Goal: Contribute content

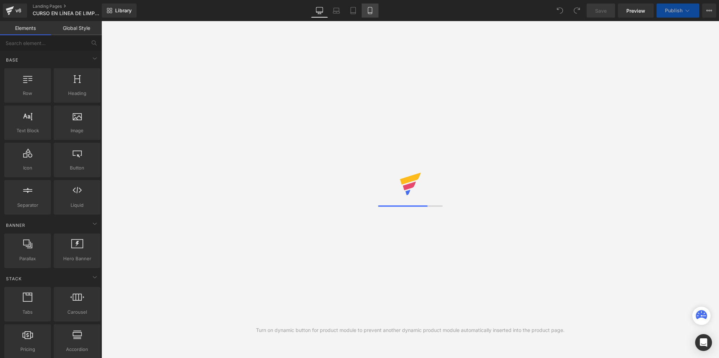
click at [375, 13] on link "Mobile" at bounding box center [370, 11] width 17 height 14
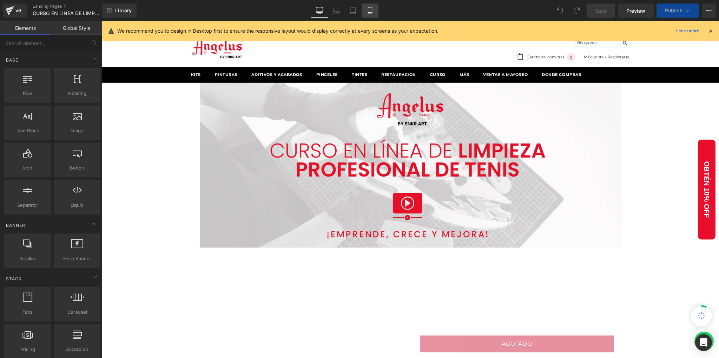
click at [374, 11] on link "Mobile" at bounding box center [370, 11] width 17 height 14
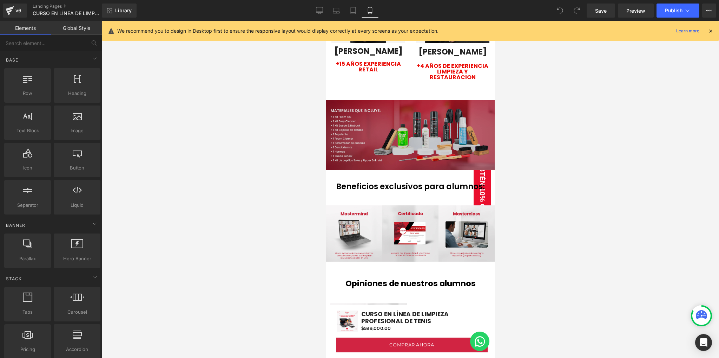
scroll to position [1545, 0]
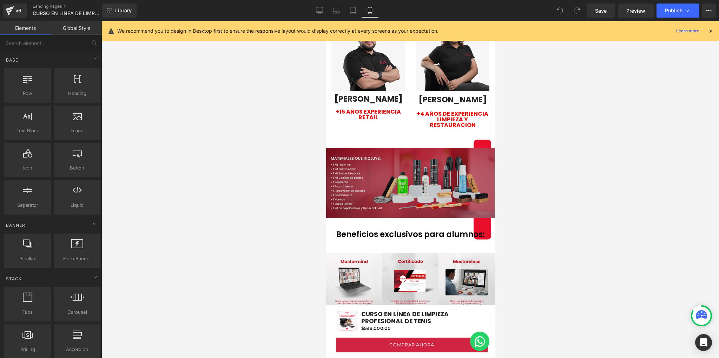
click at [404, 164] on div "Image" at bounding box center [410, 183] width 169 height 70
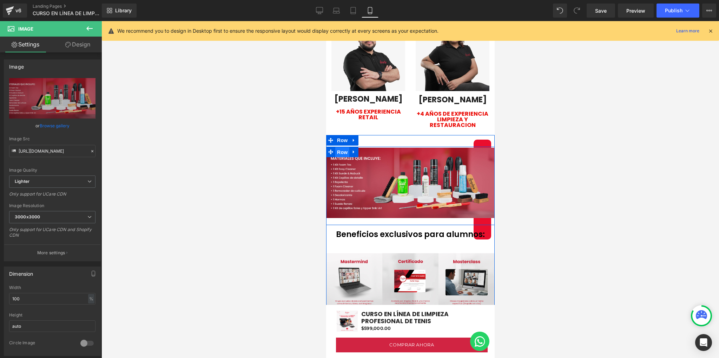
click at [342, 147] on span "Row" at bounding box center [342, 152] width 14 height 11
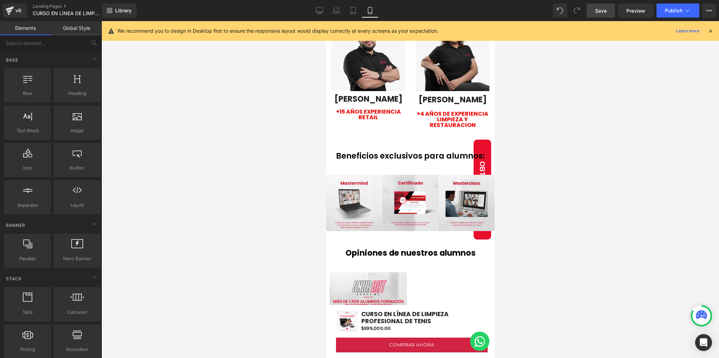
click at [601, 16] on link "Save" at bounding box center [601, 11] width 28 height 14
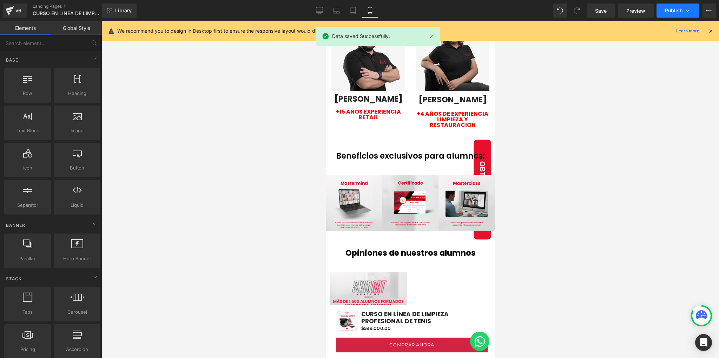
click at [665, 11] on button "Publish" at bounding box center [678, 11] width 43 height 14
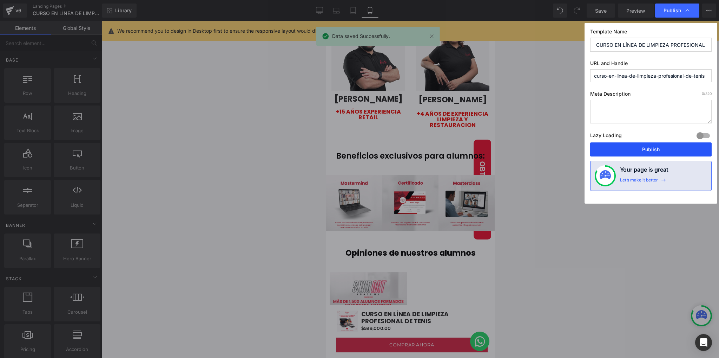
click at [648, 148] on button "Publish" at bounding box center [651, 149] width 122 height 14
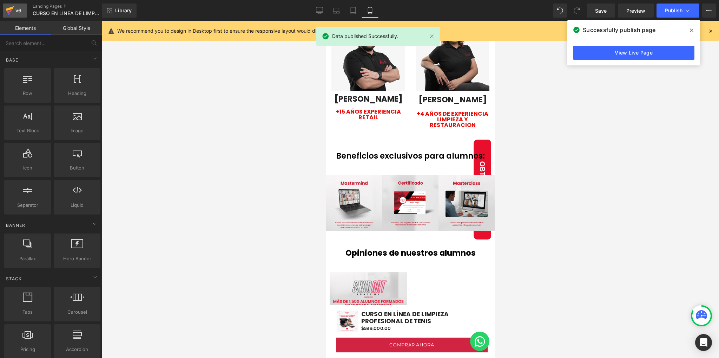
click at [12, 9] on icon at bounding box center [10, 11] width 8 height 18
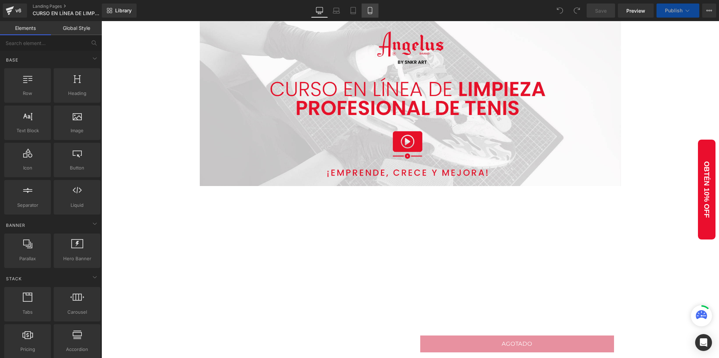
click at [371, 12] on icon at bounding box center [370, 10] width 7 height 7
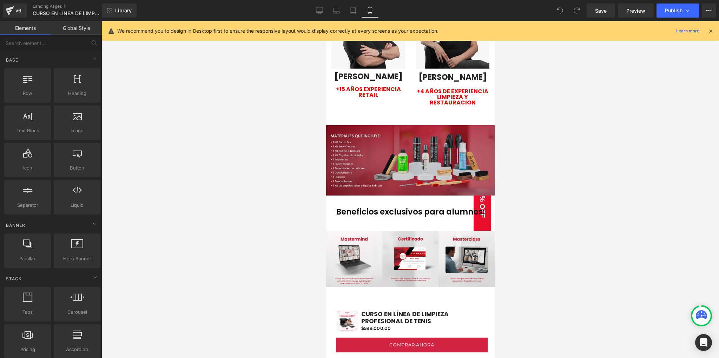
scroll to position [1545, 0]
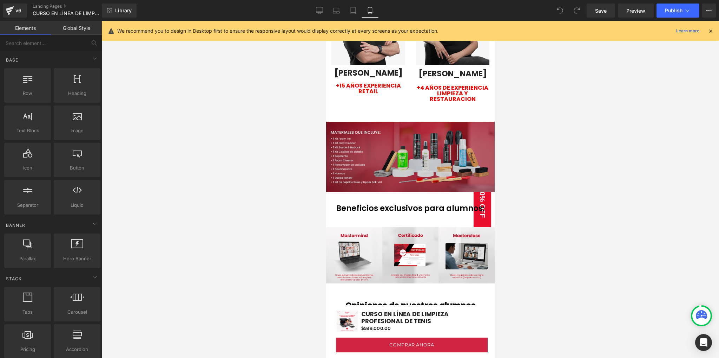
click at [387, 134] on img at bounding box center [410, 157] width 169 height 70
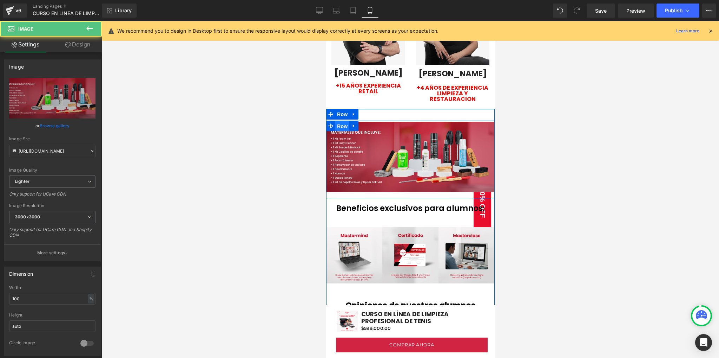
click at [338, 121] on span "Row" at bounding box center [342, 126] width 14 height 11
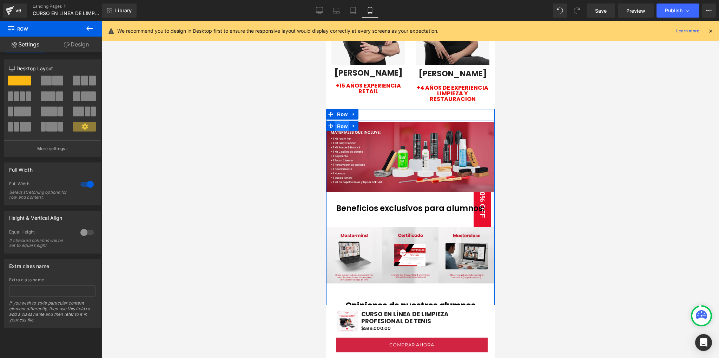
click at [341, 121] on span "Row" at bounding box center [342, 126] width 14 height 11
click at [340, 120] on span "Row" at bounding box center [342, 125] width 14 height 11
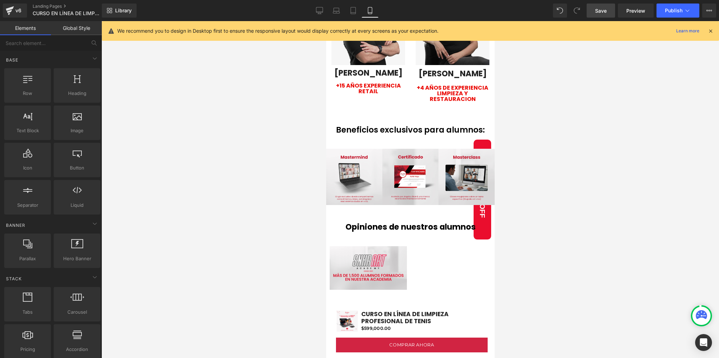
click at [596, 8] on link "Save" at bounding box center [601, 11] width 28 height 14
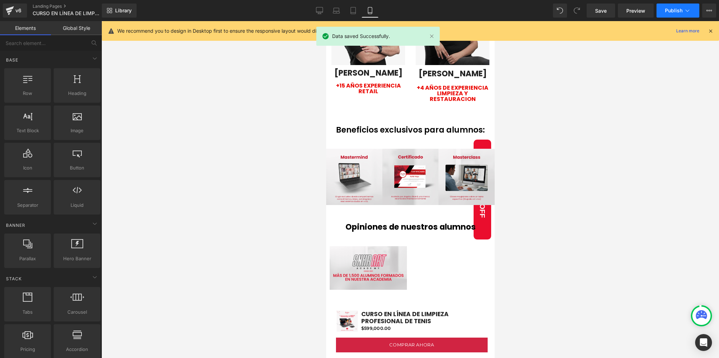
click at [668, 13] on span "Publish" at bounding box center [674, 11] width 18 height 6
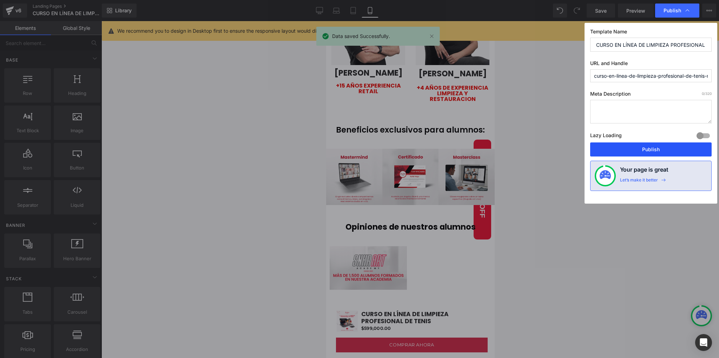
click at [641, 148] on button "Publish" at bounding box center [651, 149] width 122 height 14
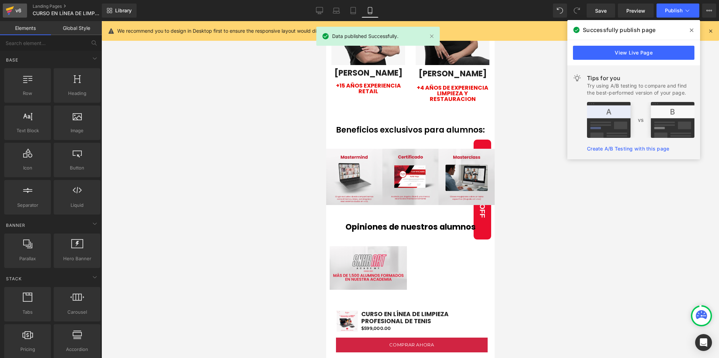
click at [10, 14] on icon at bounding box center [10, 11] width 8 height 18
